Goal: Find specific page/section: Find specific page/section

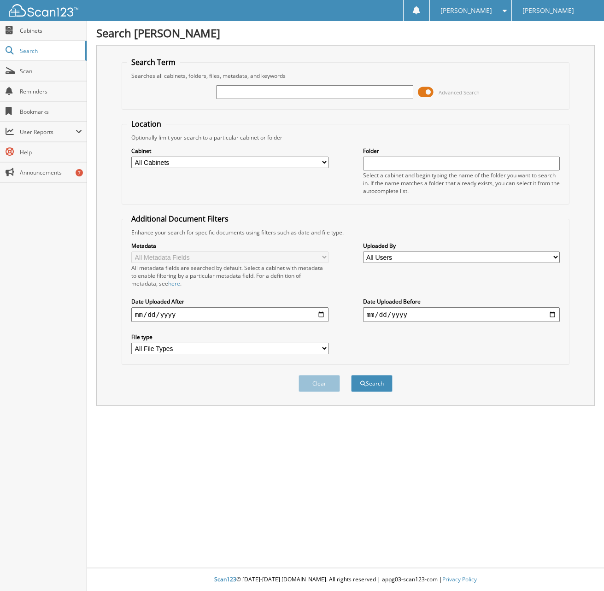
click at [276, 86] on input "text" at bounding box center [314, 92] width 197 height 14
type input "t44381"
click at [351, 375] on button "Search" at bounding box center [371, 383] width 41 height 17
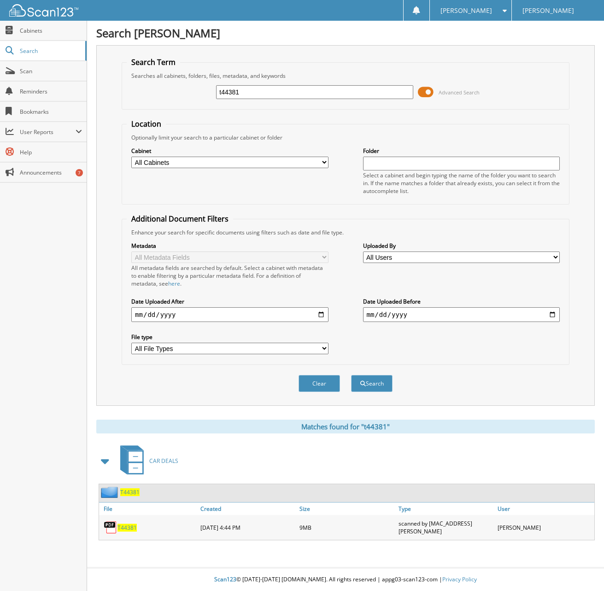
click at [129, 525] on span "T44381" at bounding box center [127, 528] width 19 height 8
